Goal: Task Accomplishment & Management: Complete application form

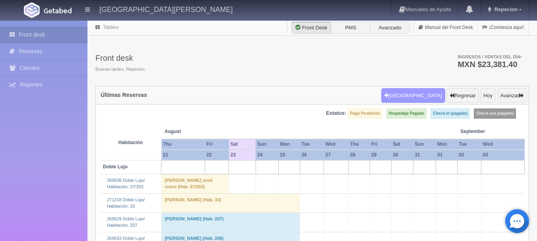
click at [426, 94] on button "[GEOGRAPHIC_DATA]" at bounding box center [413, 95] width 64 height 15
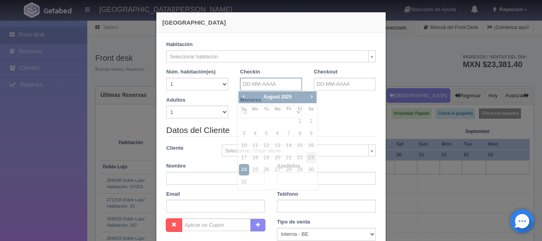
click at [287, 82] on input "text" at bounding box center [271, 84] width 62 height 13
click at [311, 96] on span "Next" at bounding box center [312, 96] width 6 height 6
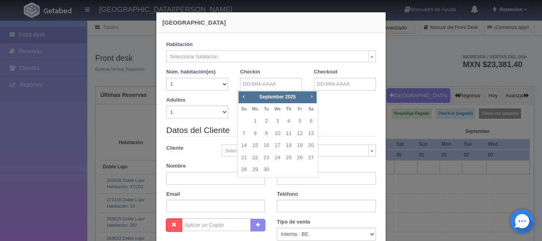
click at [311, 96] on span "Next" at bounding box center [312, 96] width 6 height 6
checkbox input "false"
click at [301, 120] on link "3" at bounding box center [300, 122] width 10 height 12
type input "[DATE]"
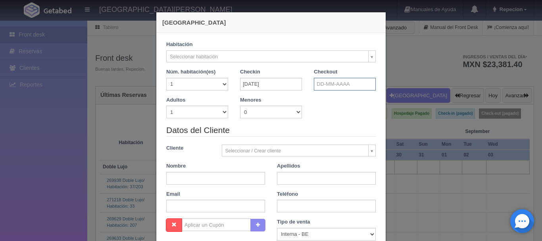
click at [347, 86] on input "text" at bounding box center [345, 84] width 62 height 13
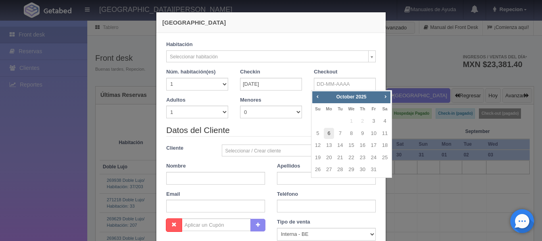
checkbox input "false"
click at [331, 133] on link "6" at bounding box center [329, 134] width 10 height 12
type input "[DATE]"
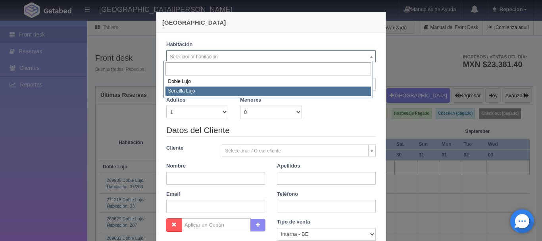
select select "576"
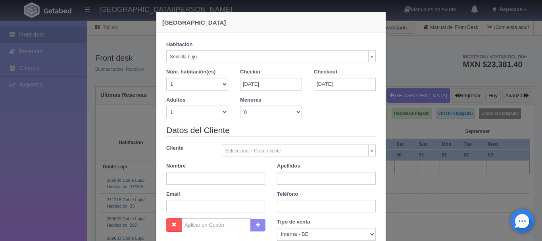
checkbox input "false"
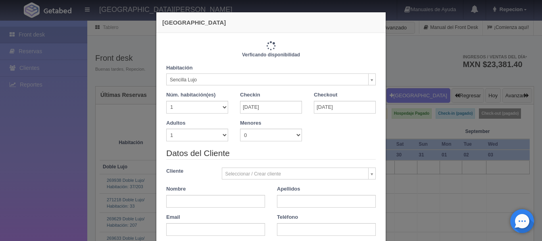
type input "3450.00"
checkbox input "false"
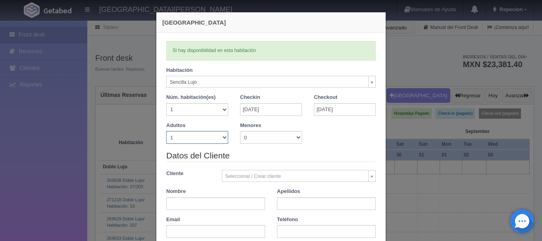
click at [224, 139] on select "1 2 3 4 5 6 7 8 9 10" at bounding box center [197, 137] width 62 height 13
select select "2"
click at [166, 131] on select "1 2 3 4 5 6 7 8 9 10" at bounding box center [197, 137] width 62 height 13
checkbox input "false"
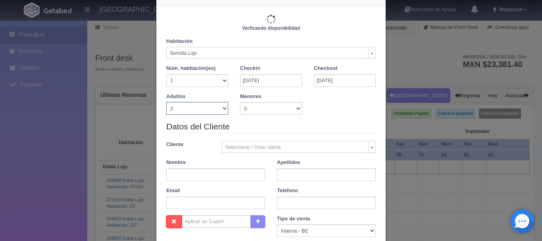
type input "3450.00"
checkbox input "false"
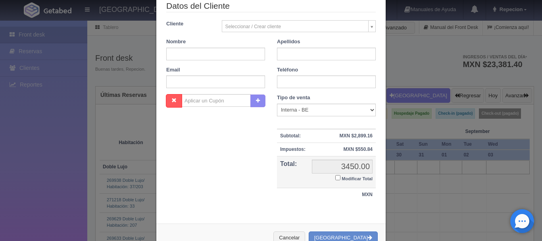
scroll to position [161, 0]
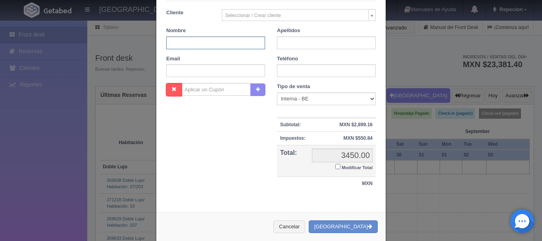
click at [194, 48] on input "text" at bounding box center [215, 43] width 99 height 13
type input "[PERSON_NAME]"
click at [320, 41] on input "text" at bounding box center [326, 43] width 99 height 13
type input "[PERSON_NAME]"
click at [336, 169] on input "Modificar Total" at bounding box center [338, 166] width 5 height 5
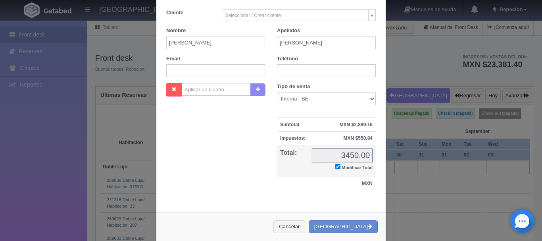
checkbox input "true"
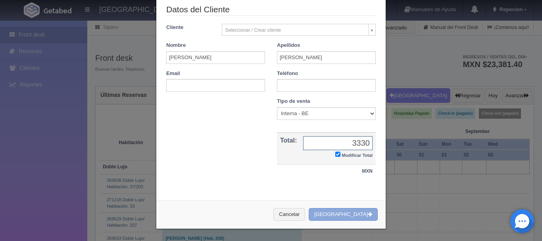
type input "3330"
click at [350, 213] on button "[GEOGRAPHIC_DATA]" at bounding box center [343, 214] width 69 height 13
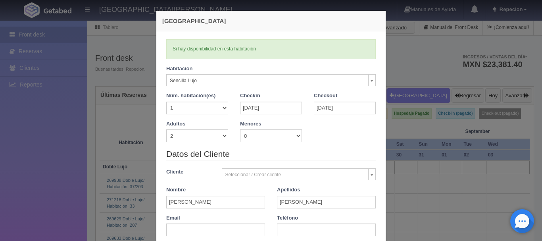
scroll to position [0, 0]
